Goal: Task Accomplishment & Management: Manage account settings

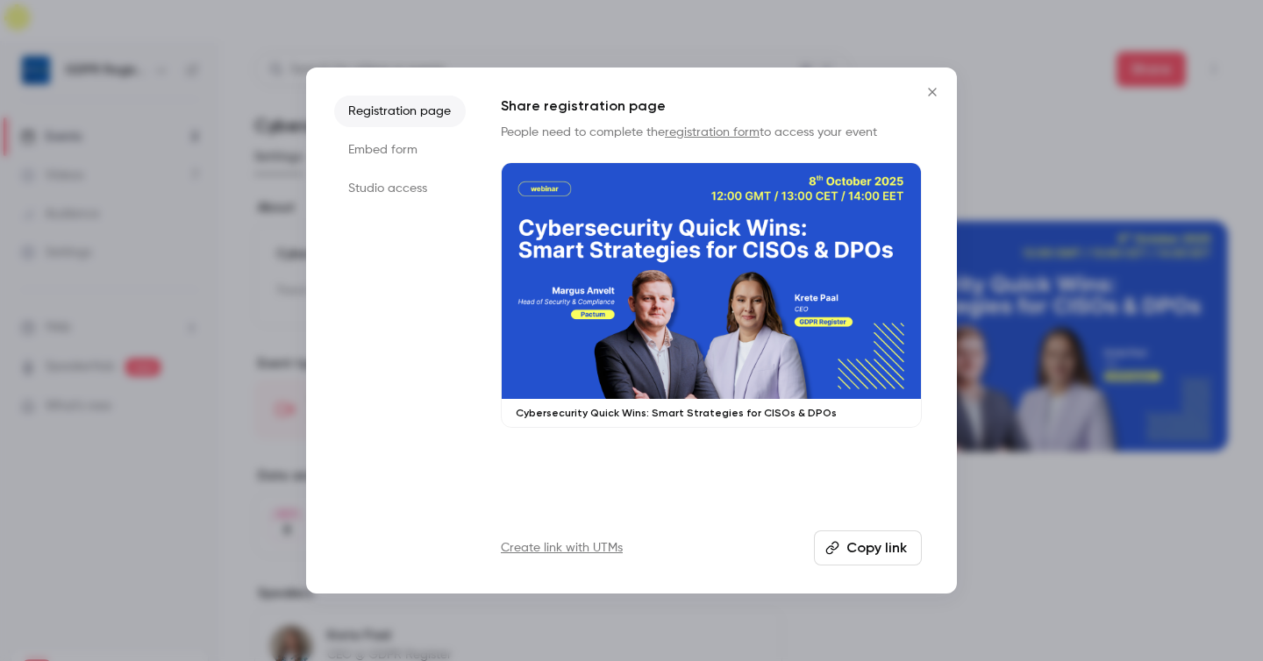
click at [931, 75] on button "Close" at bounding box center [932, 92] width 35 height 35
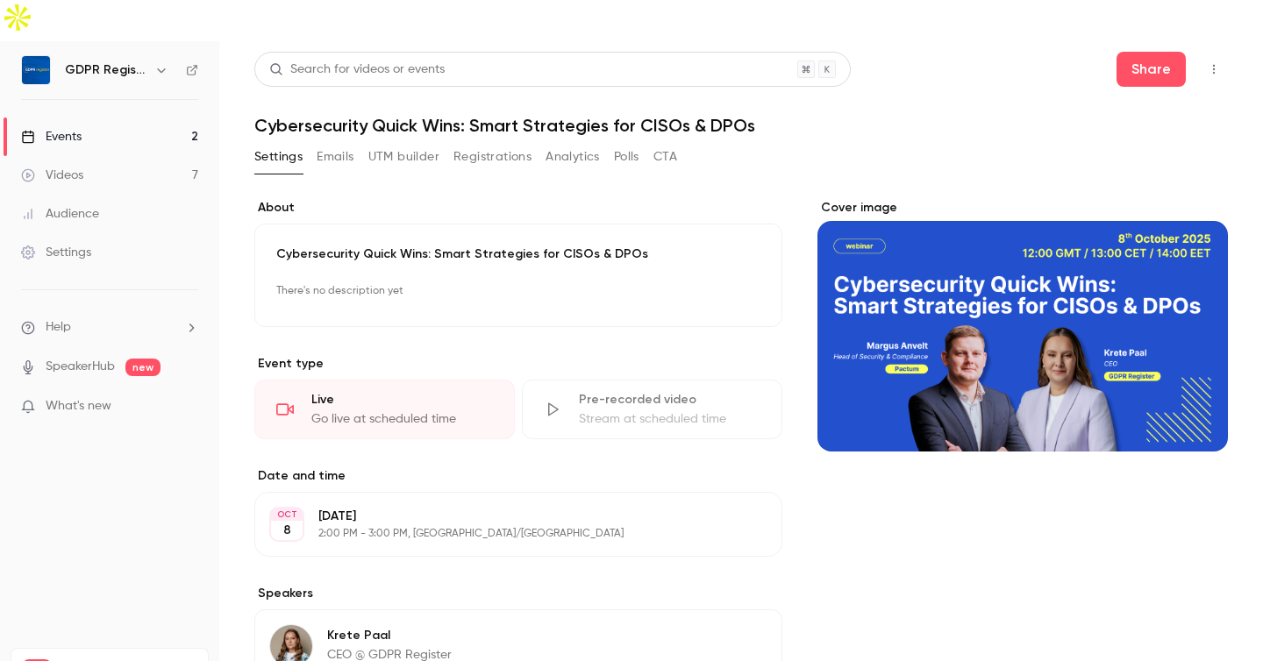
click at [75, 195] on link "Audience" at bounding box center [109, 214] width 219 height 39
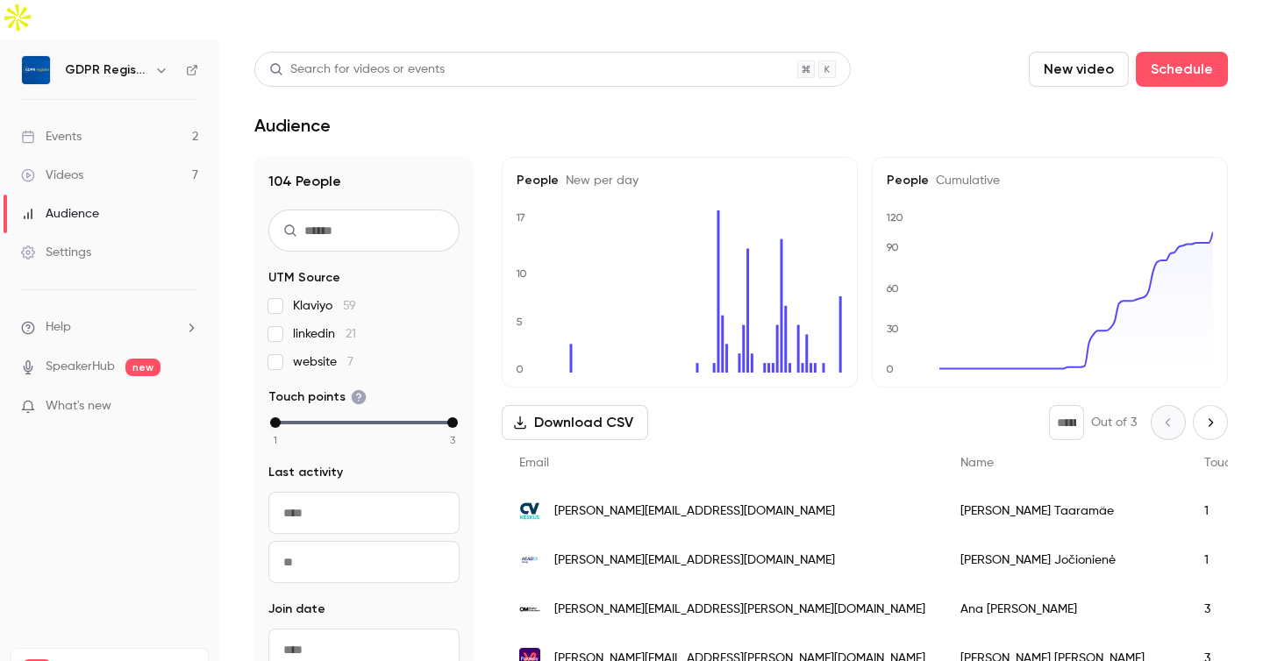
click at [60, 128] on div "Events" at bounding box center [51, 137] width 61 height 18
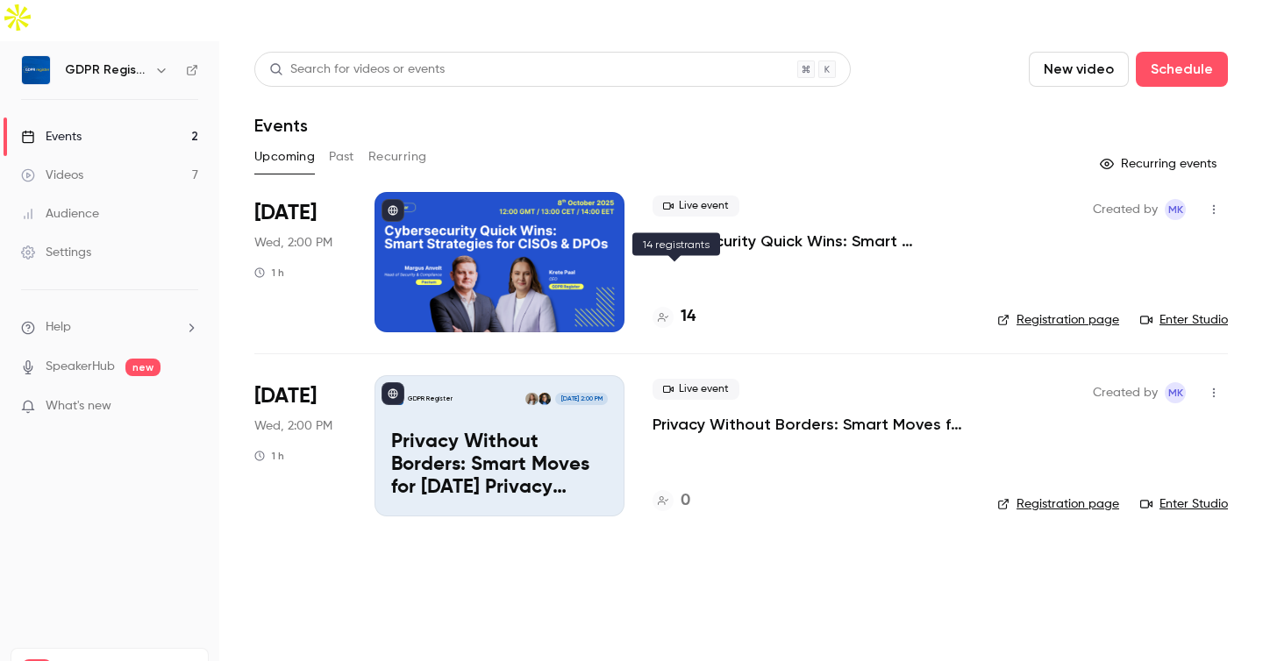
click at [679, 305] on div "14" at bounding box center [674, 317] width 43 height 24
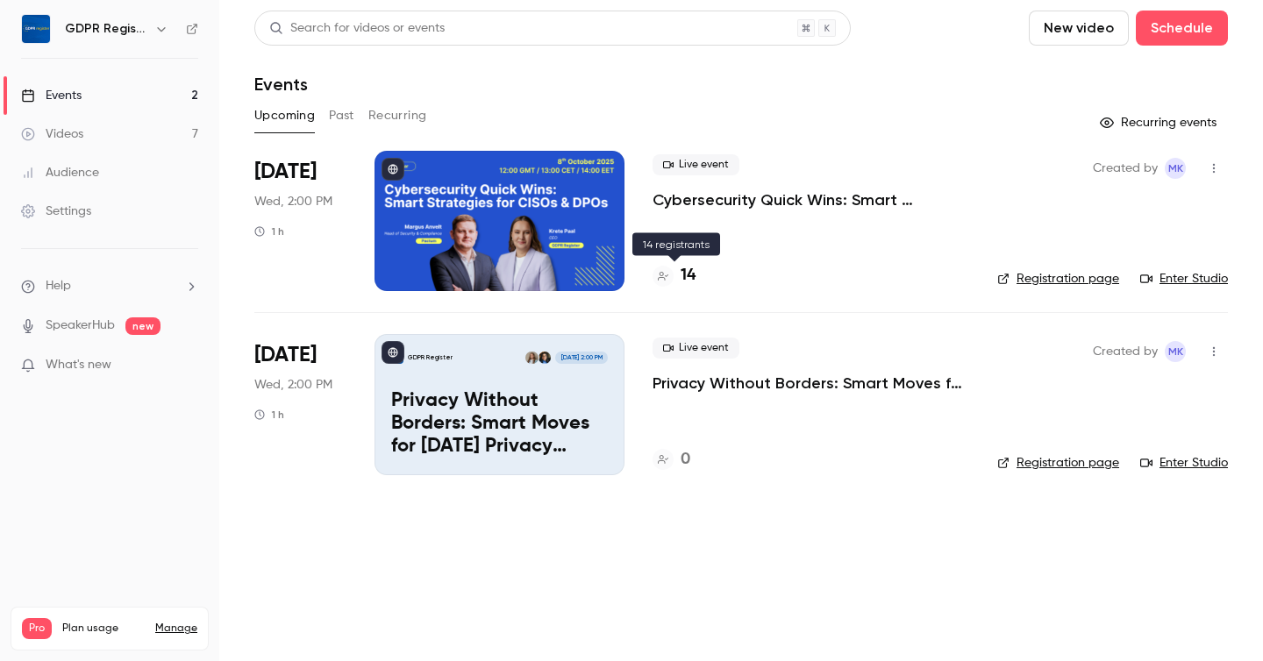
click at [688, 277] on h4 "14" at bounding box center [688, 276] width 15 height 24
